Goal: Transaction & Acquisition: Download file/media

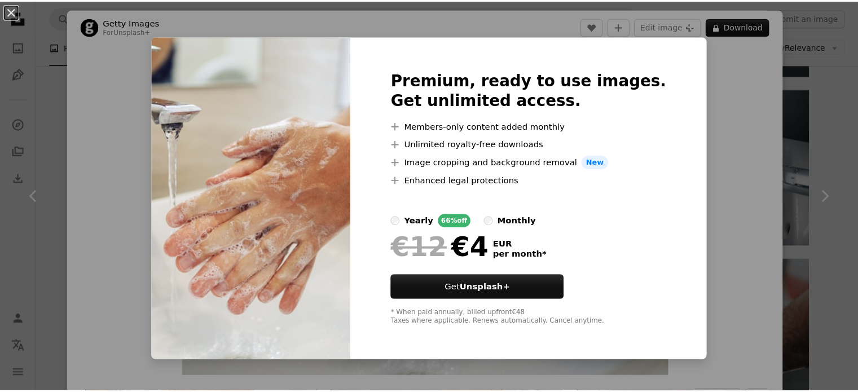
scroll to position [1242, 0]
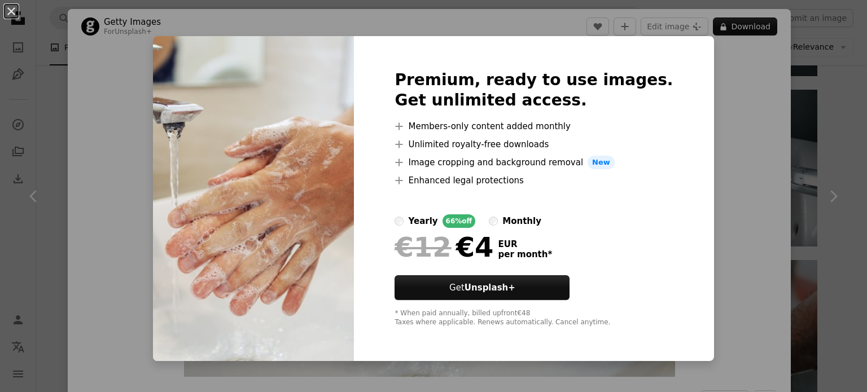
click at [806, 133] on div "An X shape Premium, ready to use images. Get unlimited access. A plus sign Memb…" at bounding box center [433, 196] width 867 height 392
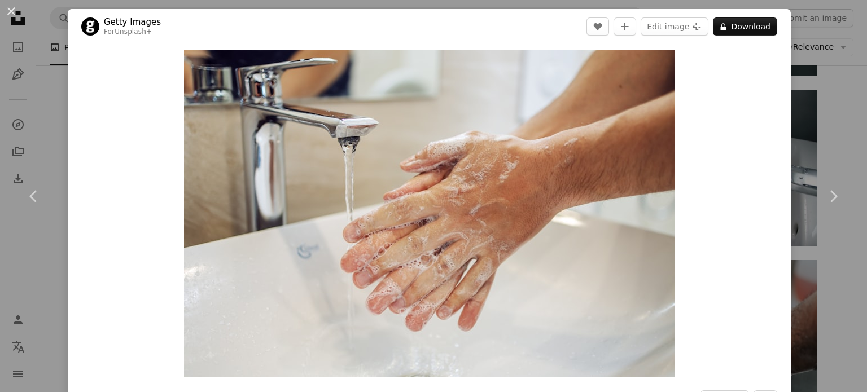
click at [806, 133] on div "An X shape Chevron left Chevron right Getty Images For Unsplash+ A heart A plus…" at bounding box center [433, 196] width 867 height 392
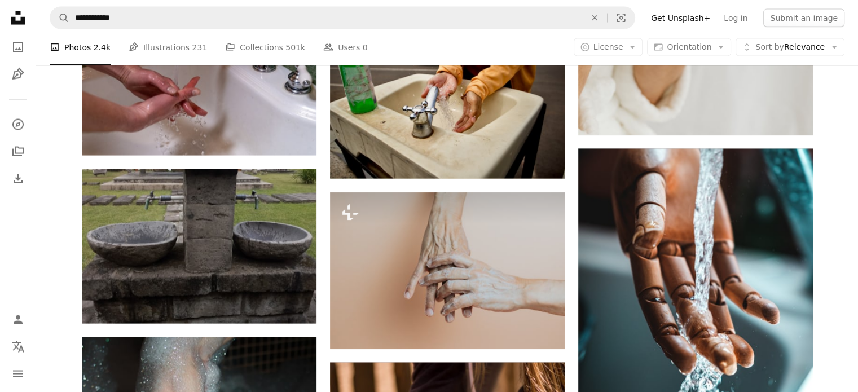
scroll to position [2540, 0]
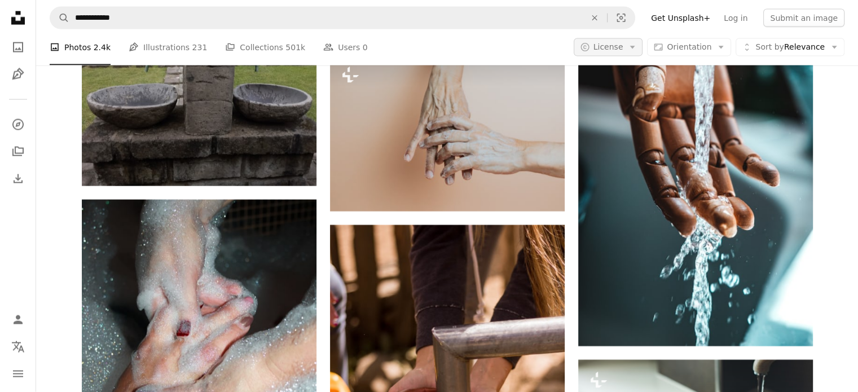
click at [617, 40] on button "A copyright icon © License Arrow down" at bounding box center [608, 47] width 69 height 18
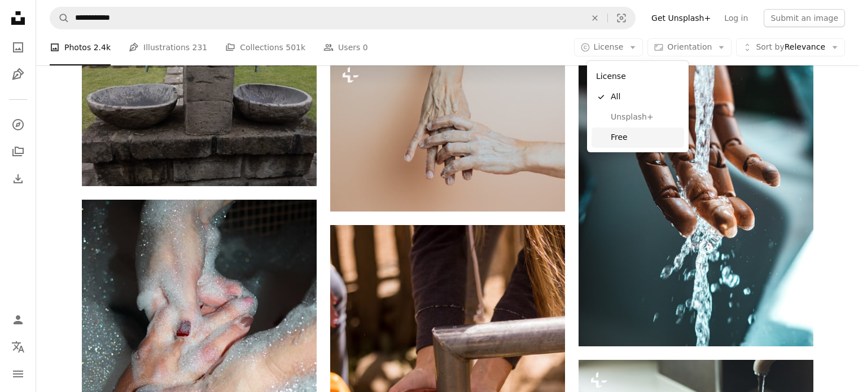
click at [624, 132] on span "Free" at bounding box center [645, 137] width 69 height 11
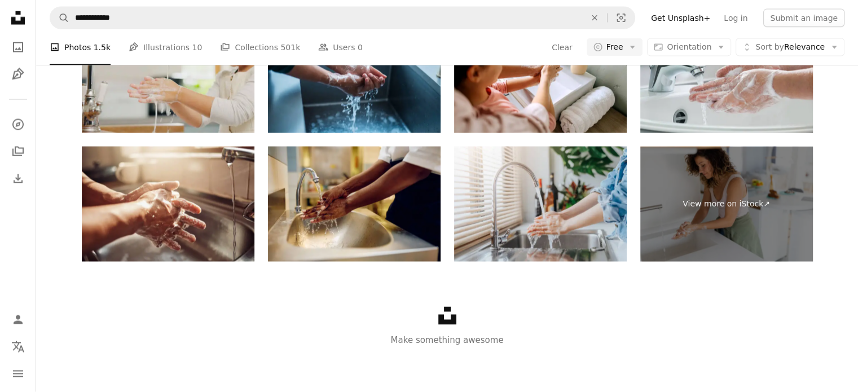
scroll to position [1693, 0]
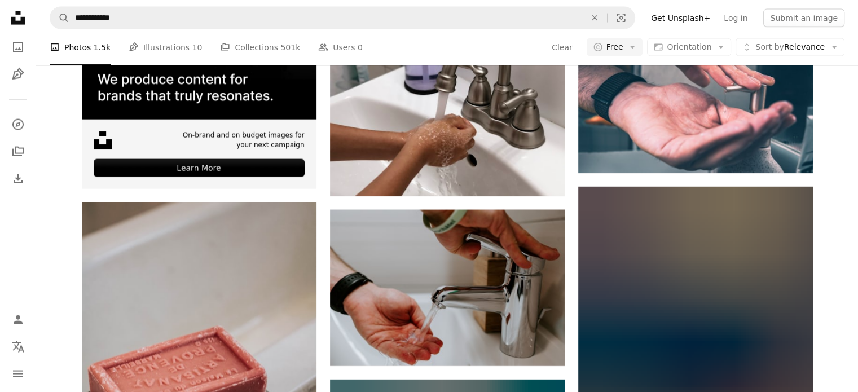
scroll to position [508, 0]
